Goal: Task Accomplishment & Management: Use online tool/utility

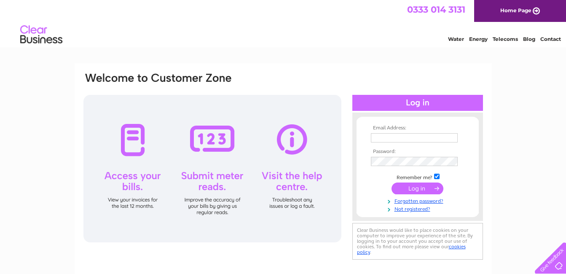
click at [404, 141] on input "text" at bounding box center [414, 137] width 87 height 9
type input "craig.peters@wpeters.co.uk"
click at [414, 187] on input "submit" at bounding box center [418, 189] width 52 height 12
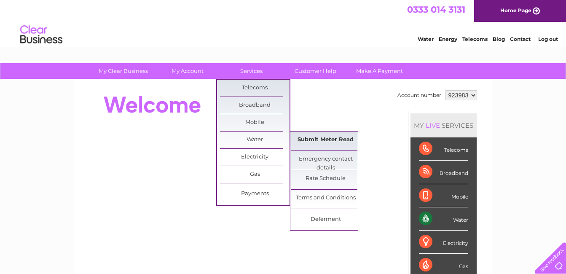
click at [316, 139] on link "Submit Meter Read" at bounding box center [326, 140] width 70 height 17
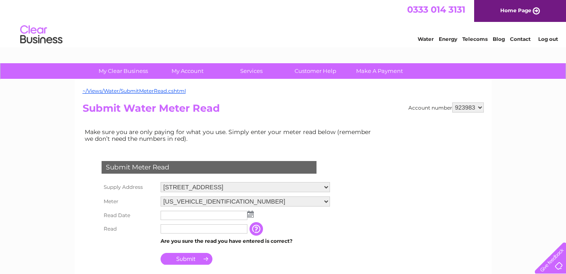
click at [250, 213] on img at bounding box center [250, 214] width 6 height 7
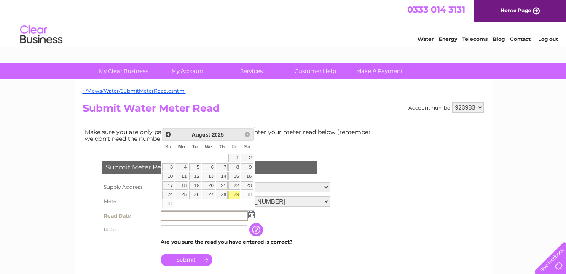
click at [237, 195] on link "29" at bounding box center [234, 195] width 12 height 8
type input "2025/08/29"
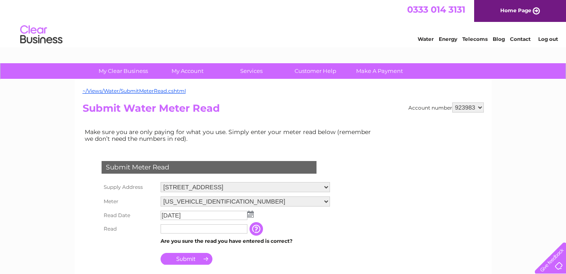
click at [213, 232] on input "text" at bounding box center [204, 228] width 87 height 9
type input "0981"
click at [192, 258] on input "Submit" at bounding box center [187, 259] width 52 height 12
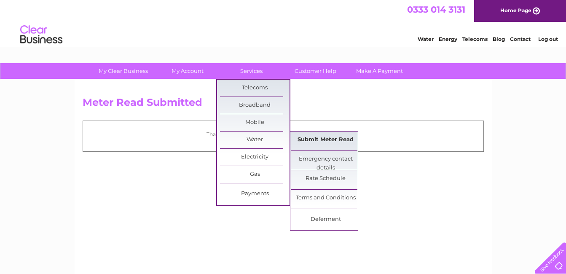
click at [349, 144] on link "Submit Meter Read" at bounding box center [326, 140] width 70 height 17
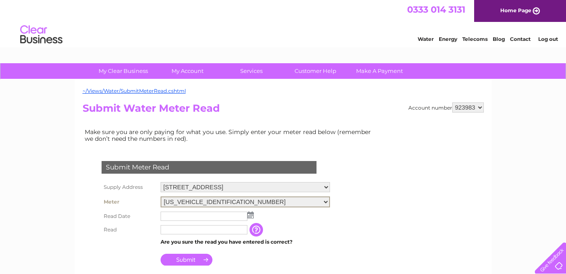
click at [261, 206] on select "06ELSTER09A022039 08ELSTER-X09A022063" at bounding box center [245, 201] width 169 height 11
select select "337809"
click at [161, 196] on select "06ELSTER09A022039 08ELSTER-X09A022063" at bounding box center [245, 201] width 169 height 11
click at [250, 215] on img at bounding box center [250, 215] width 6 height 7
click at [247, 211] on img at bounding box center [250, 214] width 6 height 7
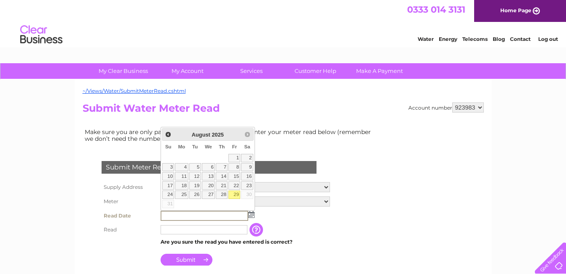
click at [234, 200] on table "Su Mo Tu We Th Fr Sa 1 2 3 4 5 6 7 8 9 10 11 12 13 14 15 16 17 18 19 20 21 22 2…" at bounding box center [208, 174] width 92 height 67
click at [236, 193] on link "29" at bounding box center [234, 195] width 12 height 8
type input "2025/08/29"
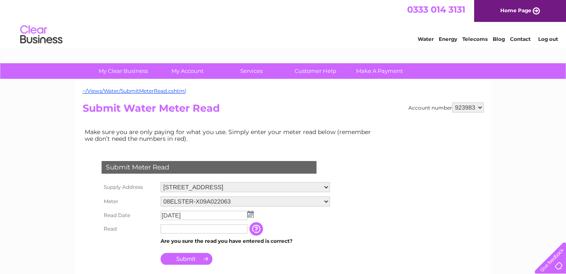
click at [215, 230] on input "text" at bounding box center [204, 228] width 87 height 9
type input "1015"
click at [182, 259] on input "Submit" at bounding box center [187, 260] width 52 height 12
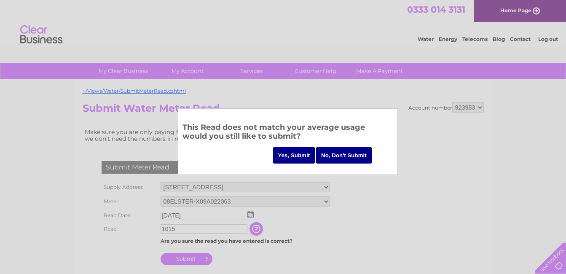
click at [281, 153] on input "Yes, Submit" at bounding box center [294, 155] width 42 height 16
